Goal: Browse casually

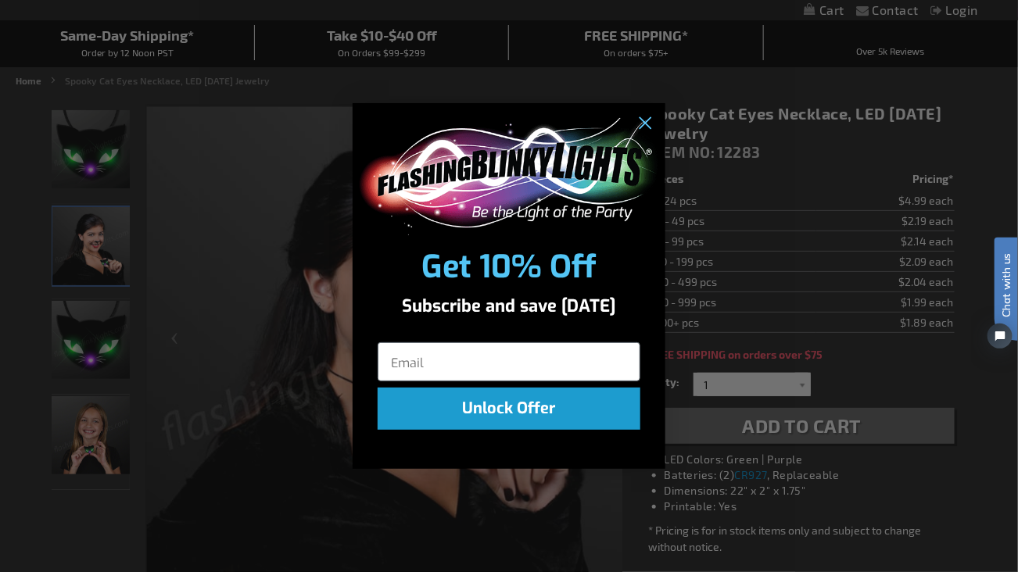
click at [109, 188] on div "Close dialog Get 10% Off Subscribe and save [DATE] Unlock Offer Submit" at bounding box center [509, 286] width 1018 height 572
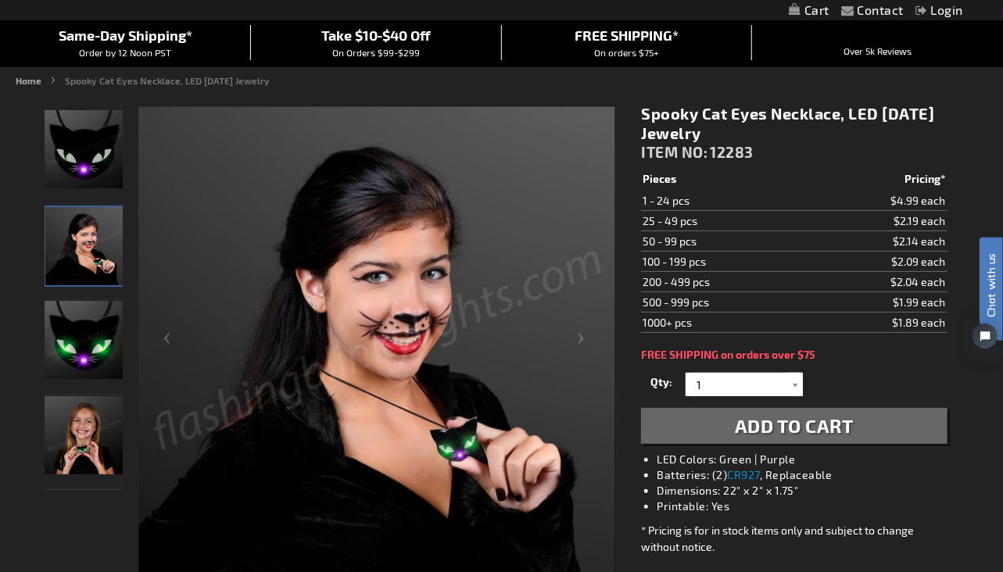
click at [583, 345] on div "Next" at bounding box center [584, 345] width 63 height 480
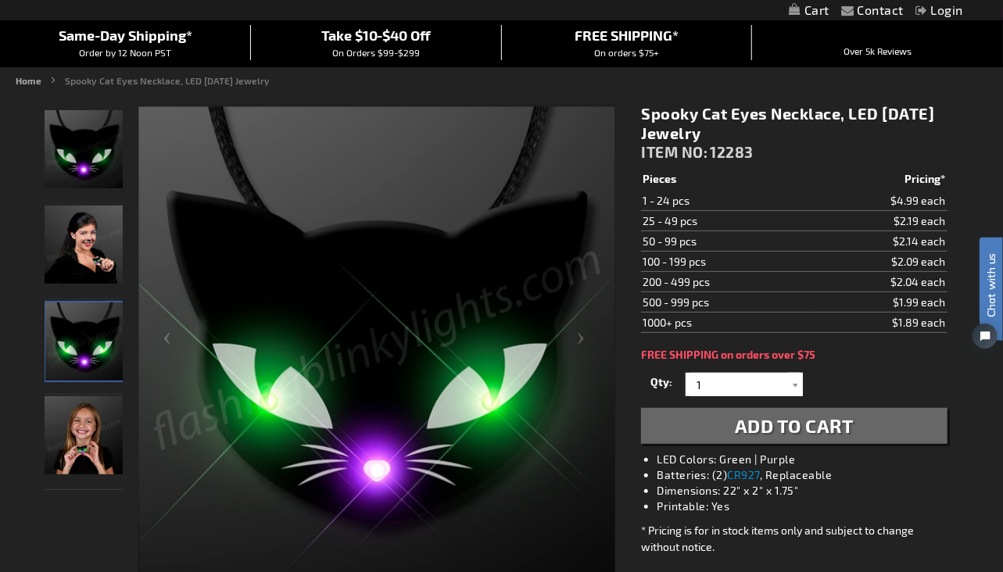
click at [599, 352] on div "Next" at bounding box center [584, 345] width 63 height 480
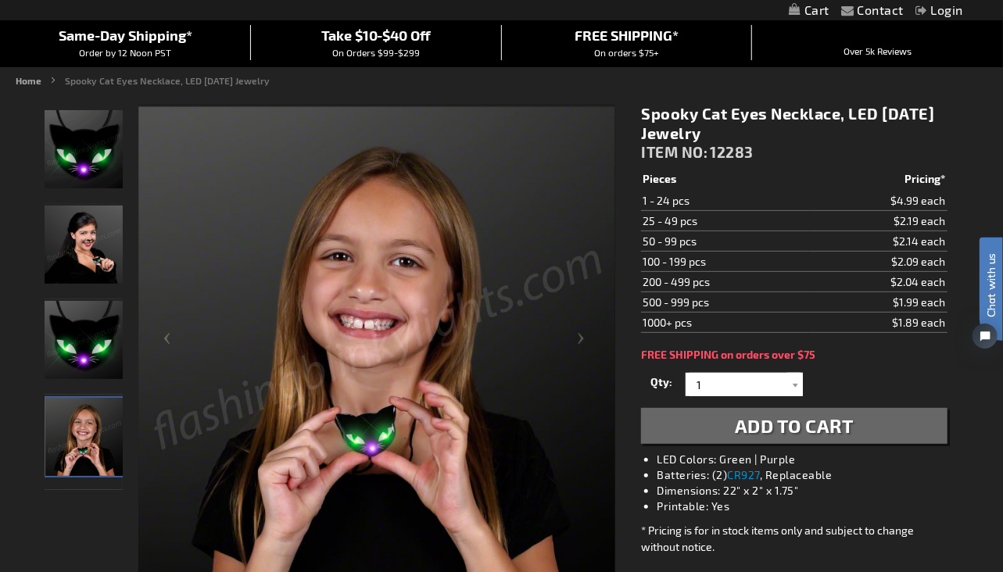
click at [582, 346] on div "Next" at bounding box center [584, 345] width 63 height 480
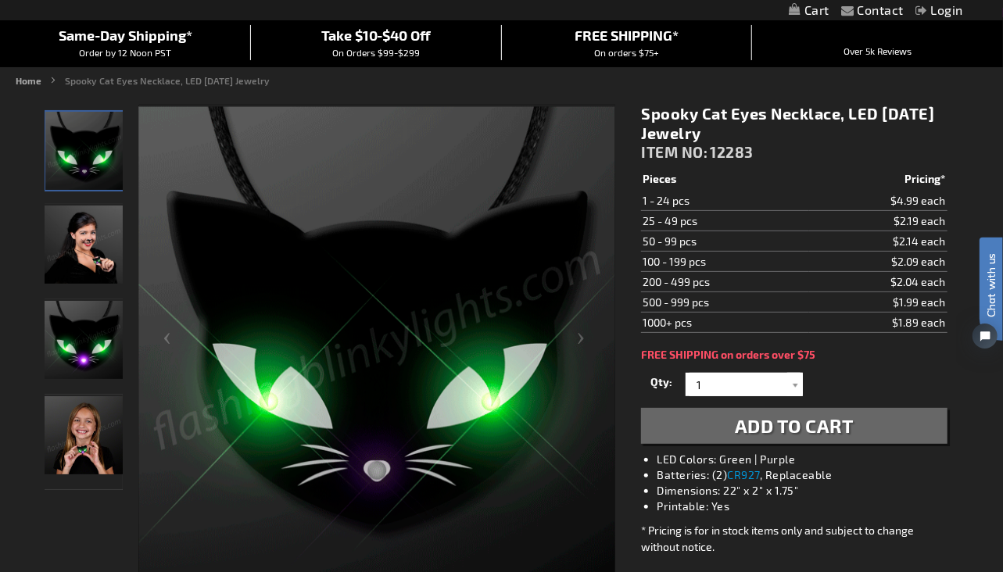
click at [582, 344] on div "Next" at bounding box center [584, 345] width 63 height 480
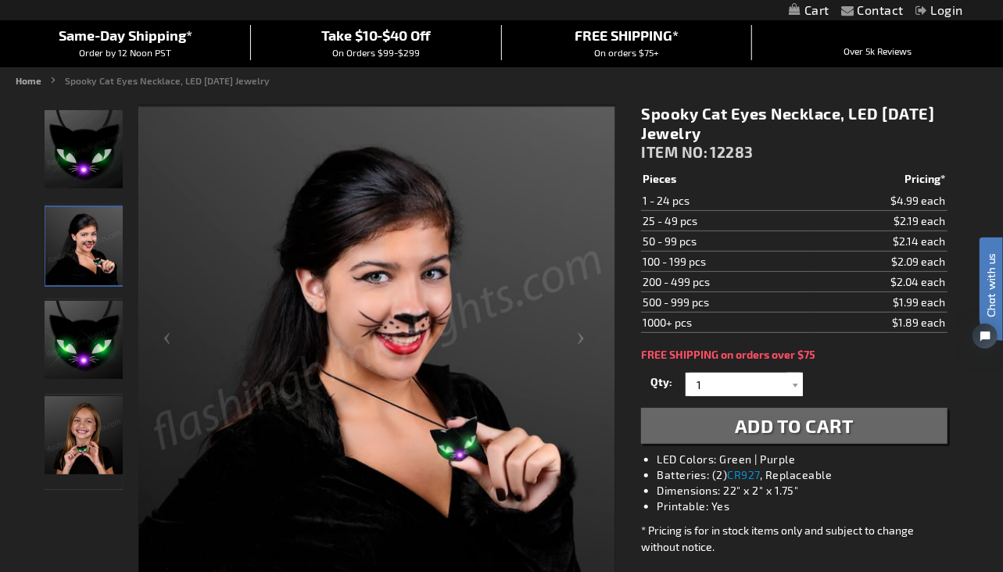
click at [580, 346] on div "Next" at bounding box center [584, 345] width 63 height 480
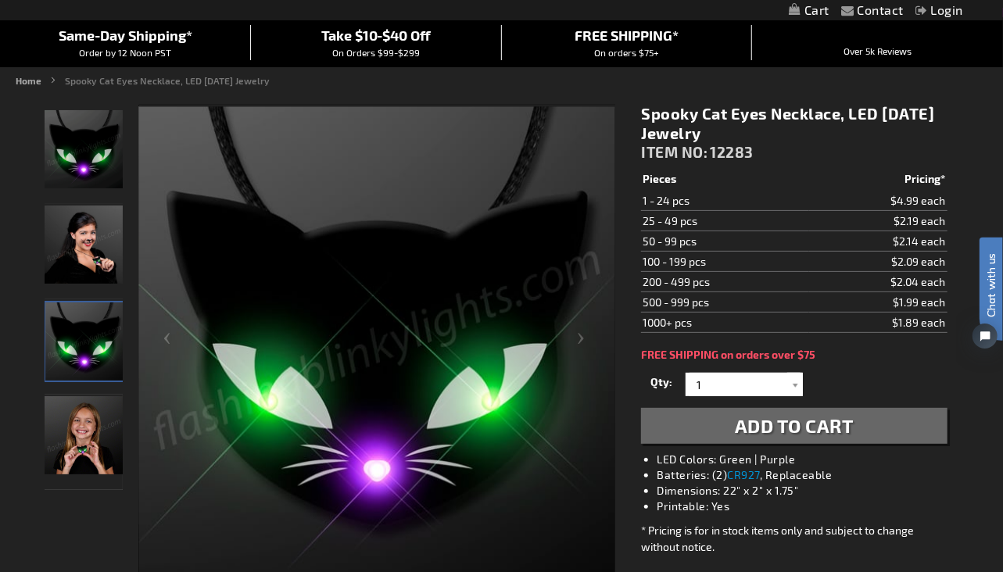
click at [585, 339] on div "Next" at bounding box center [584, 345] width 63 height 480
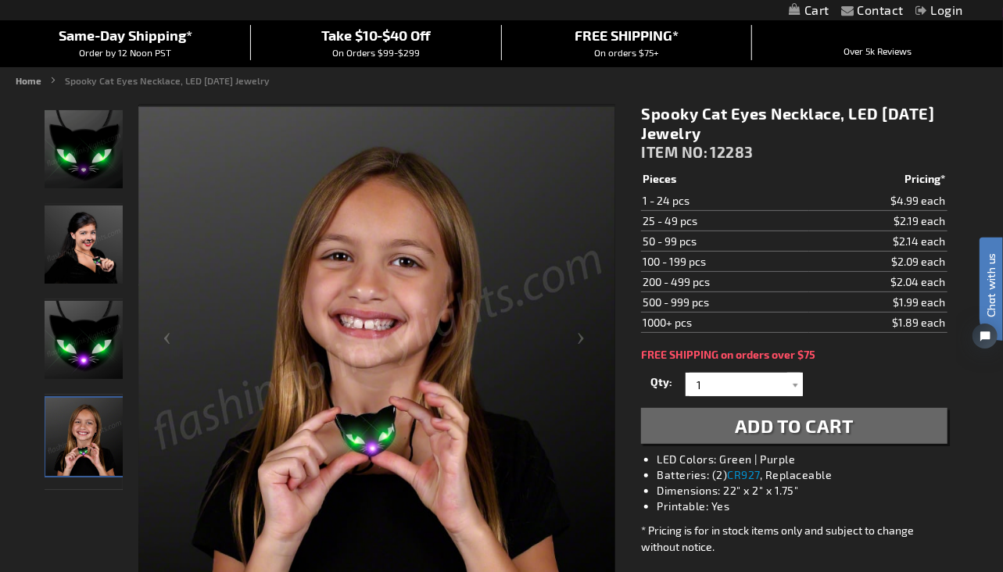
click at [581, 342] on div "Next" at bounding box center [584, 345] width 63 height 480
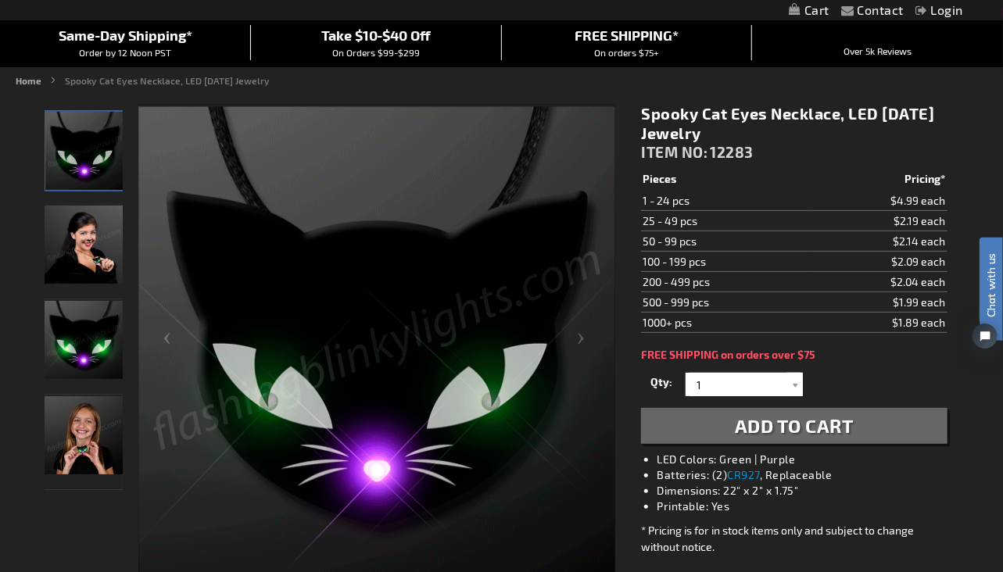
click at [582, 345] on div "Next" at bounding box center [584, 345] width 63 height 480
